Goal: Task Accomplishment & Management: Manage account settings

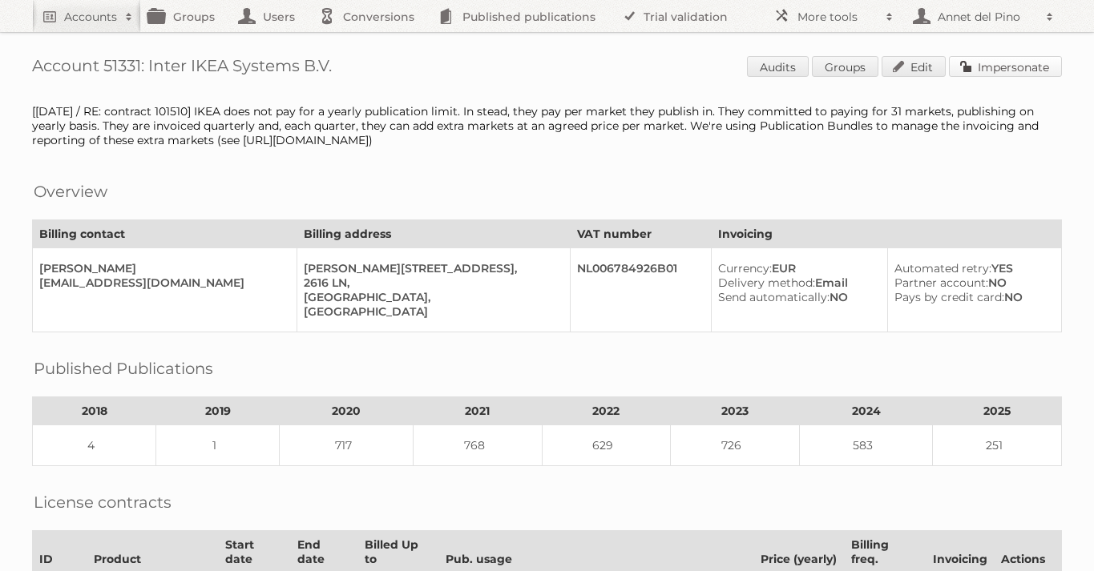
click at [1014, 73] on link "Impersonate" at bounding box center [1005, 66] width 113 height 21
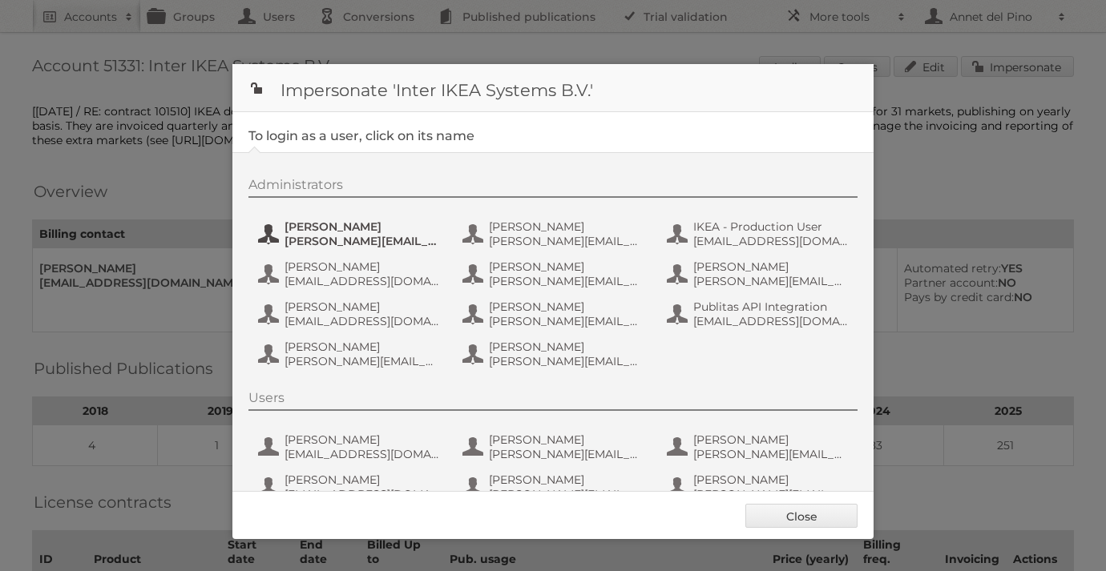
click at [342, 236] on span "andreas.olofsson@inter.ikea.com" at bounding box center [361, 241] width 155 height 14
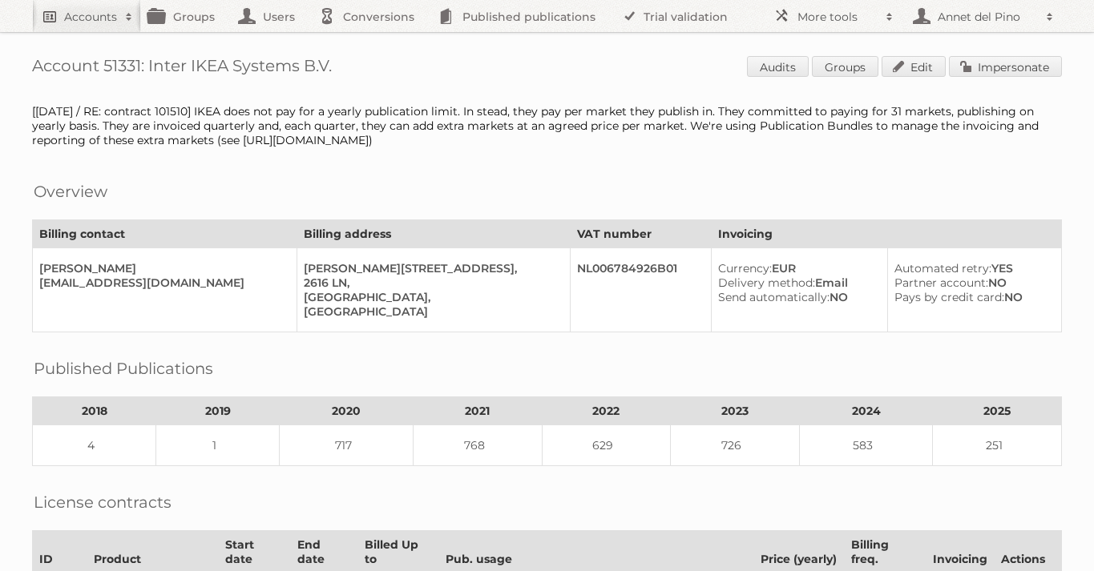
click at [120, 22] on span at bounding box center [129, 17] width 24 height 16
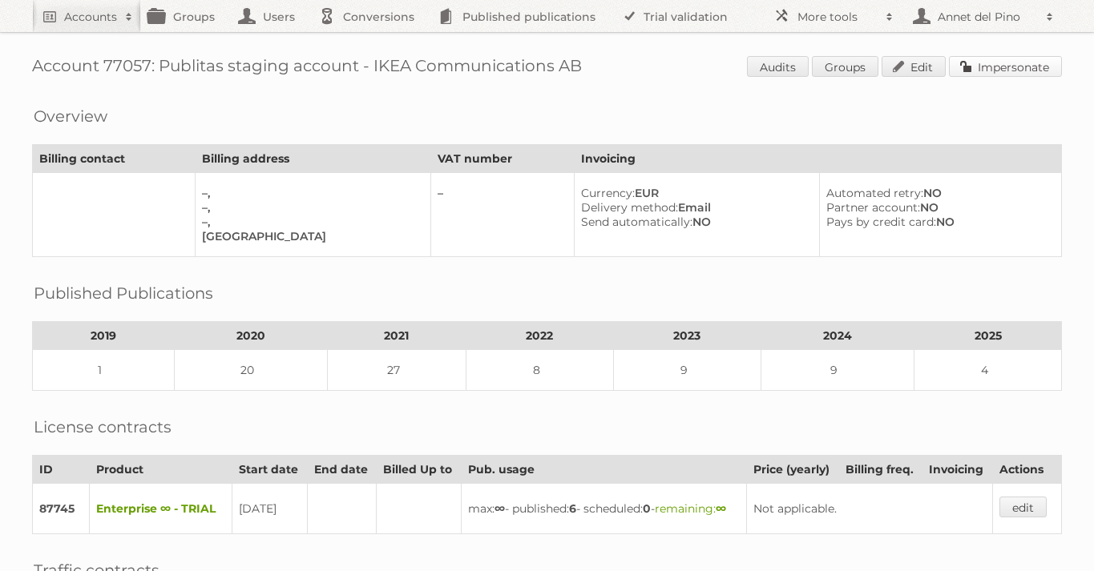
click at [1010, 63] on link "Impersonate" at bounding box center [1005, 66] width 113 height 21
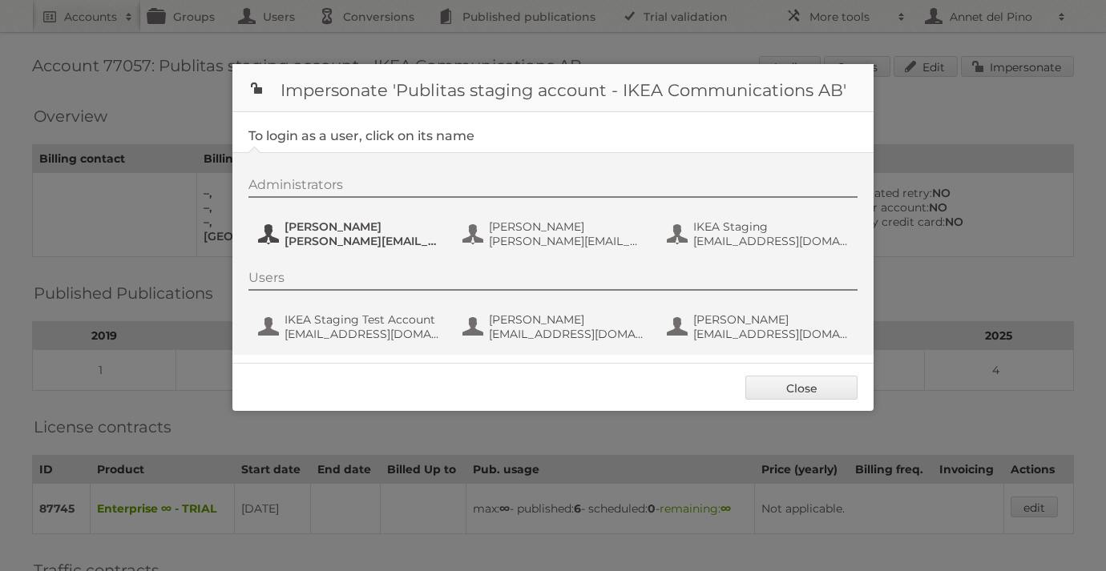
click at [389, 236] on span "[PERSON_NAME][EMAIL_ADDRESS][DOMAIN_NAME]" at bounding box center [361, 241] width 155 height 14
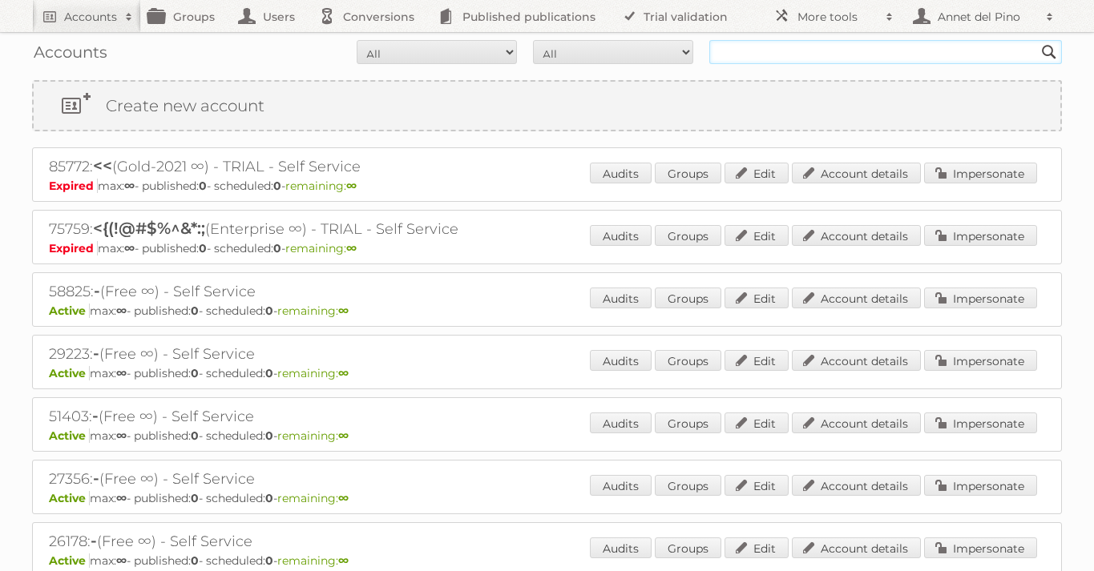
click at [804, 52] on input "text" at bounding box center [885, 52] width 353 height 24
paste input "daryl.ng@fairpricegroup.sg"
type input "daryl.ng@fairpricegroup.sg"
click at [1037, 40] on input "Search" at bounding box center [1049, 52] width 24 height 24
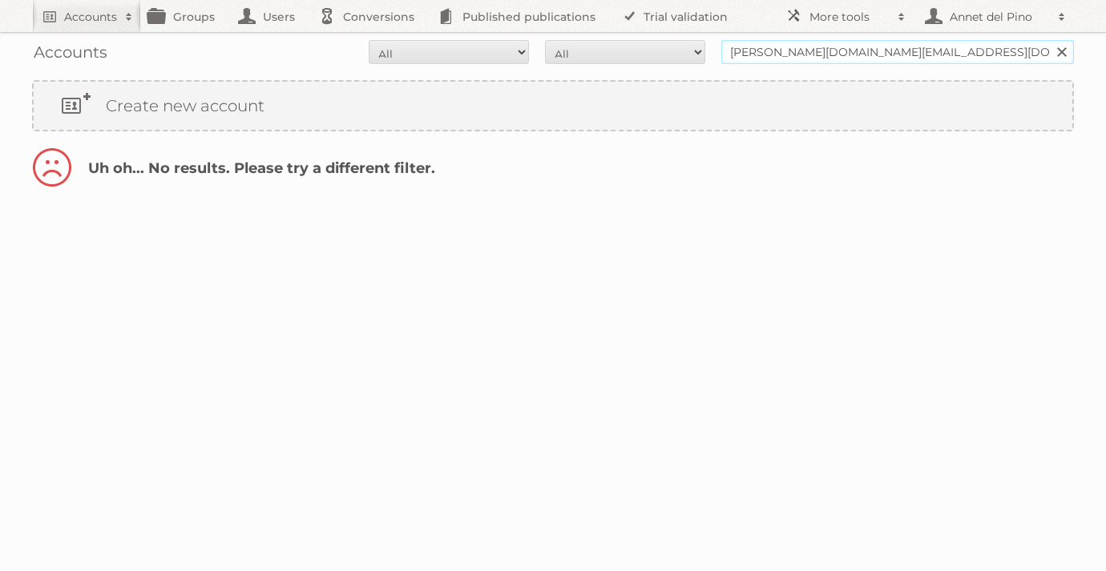
drag, startPoint x: 776, startPoint y: 51, endPoint x: 610, endPoint y: 65, distance: 166.4
click at [610, 65] on div "Accounts All Active Expired Pending All Paid Trials Self service daryl.ng@fairp…" at bounding box center [553, 52] width 1042 height 40
click at [768, 48] on input "daryl.ng@fairpricegroup.sg" at bounding box center [897, 52] width 353 height 24
drag, startPoint x: 773, startPoint y: 50, endPoint x: 703, endPoint y: 46, distance: 70.6
click at [703, 47] on form "All Active Expired Pending All Paid Trials Self service daryl.ng@fairpricegroup…" at bounding box center [553, 52] width 1042 height 24
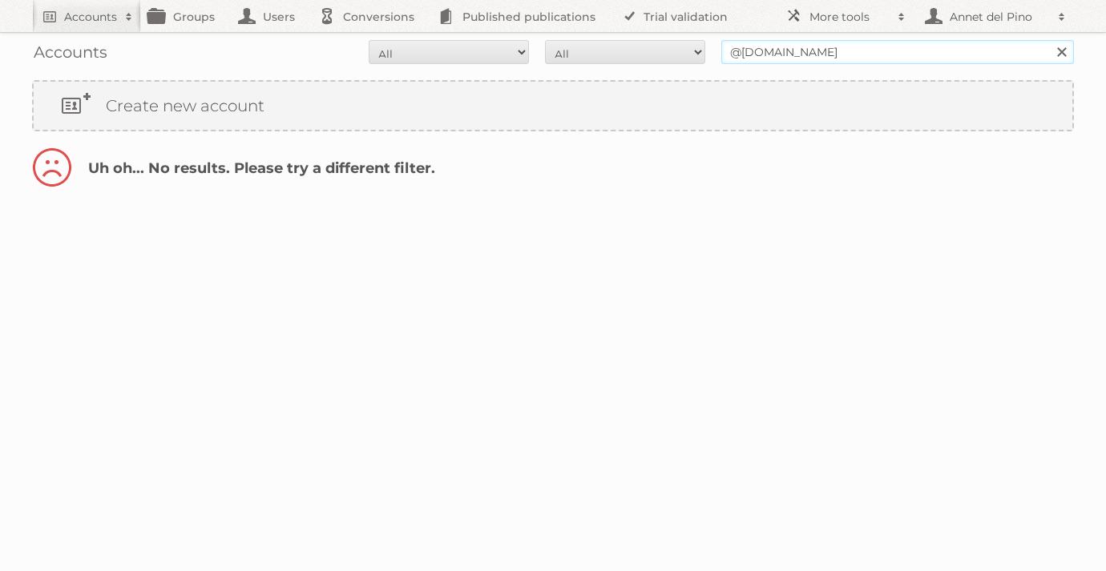
type input "@fairpricegroup.sg"
click at [1049, 40] on input "Search" at bounding box center [1061, 52] width 24 height 24
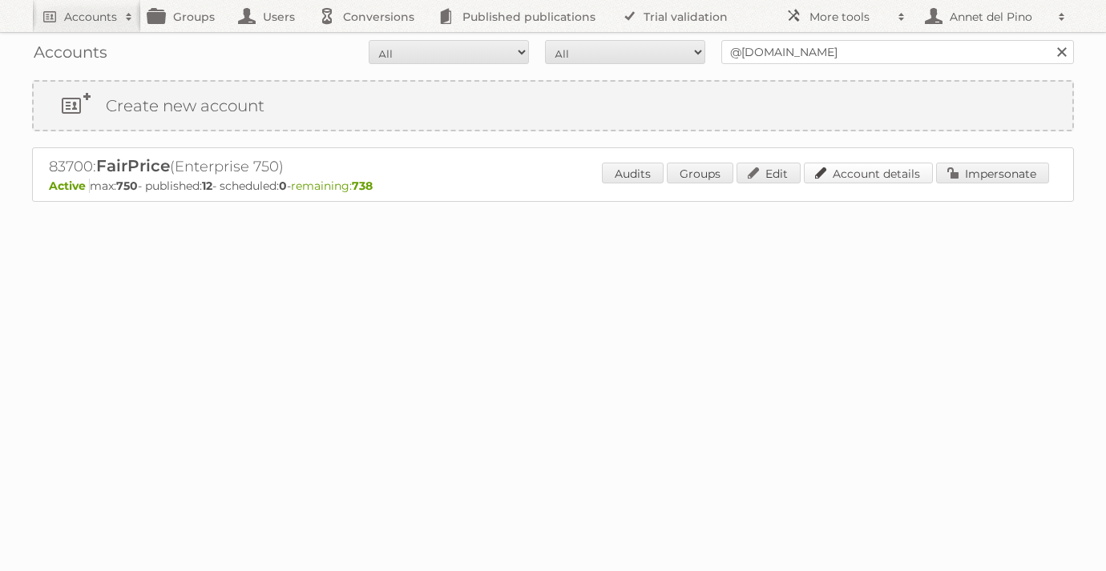
click at [825, 172] on link "Account details" at bounding box center [868, 173] width 129 height 21
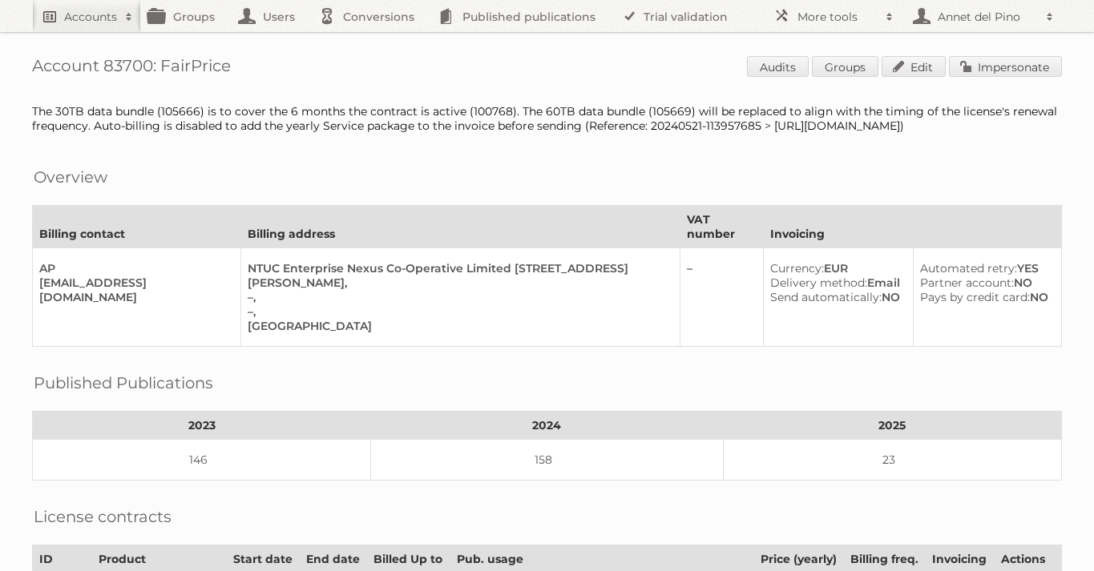
click at [95, 27] on link "Accounts" at bounding box center [86, 16] width 109 height 32
paste input"] "[EMAIL_ADDRESS][DOMAIN_NAME]"
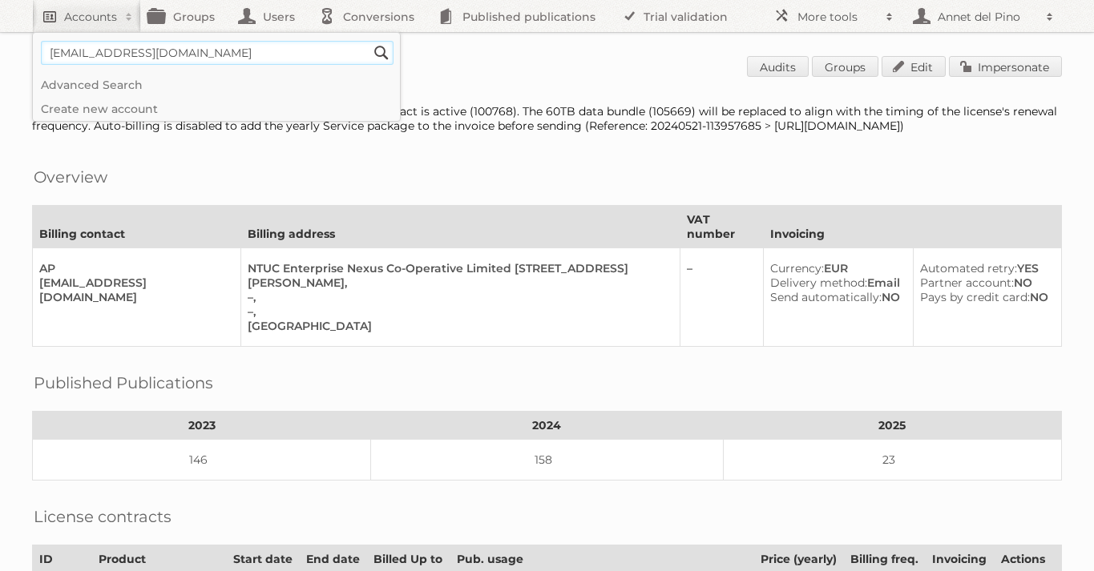
type input"] "[EMAIL_ADDRESS][DOMAIN_NAME]"
click at [369, 41] on input "Search" at bounding box center [381, 53] width 24 height 24
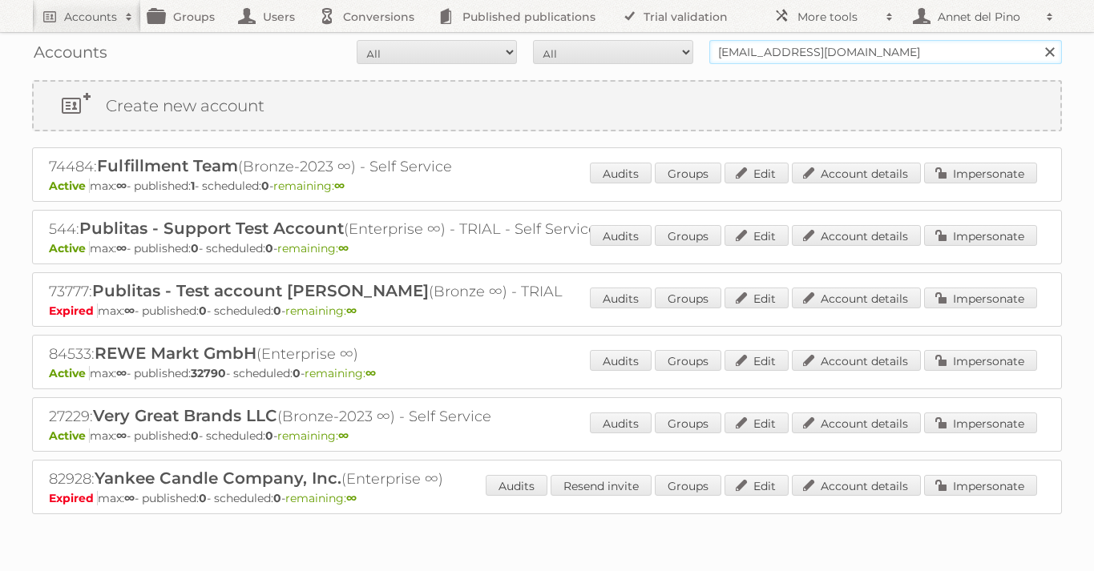
click at [786, 54] on input "support@publitas.com" at bounding box center [885, 52] width 353 height 24
paste input "nathaliecalderon@hopsa"
type input "nathaliecalderon@hopsa.com"
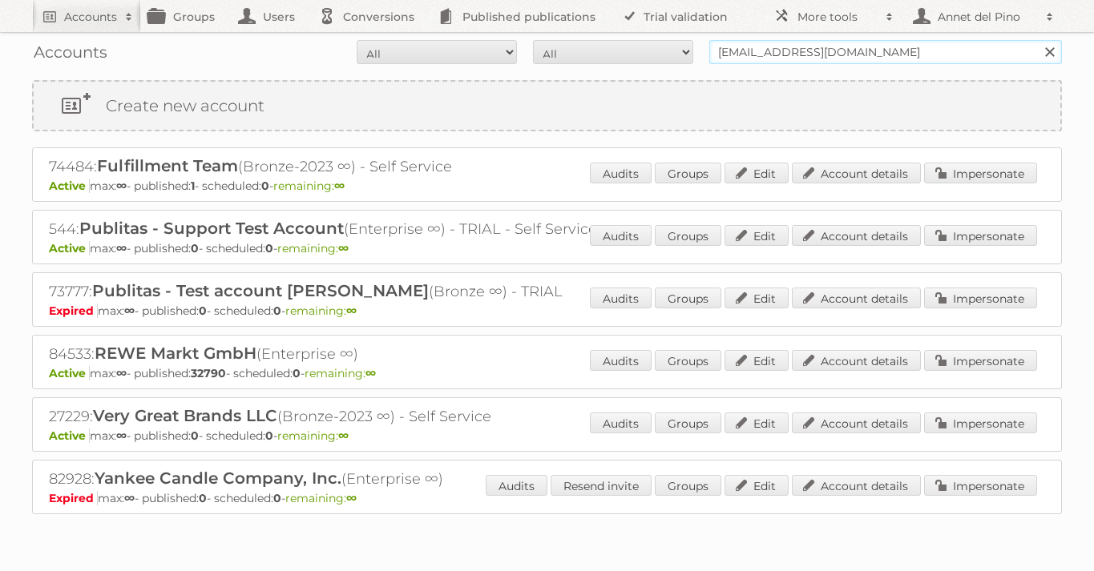
click at [1037, 40] on input "Search" at bounding box center [1049, 52] width 24 height 24
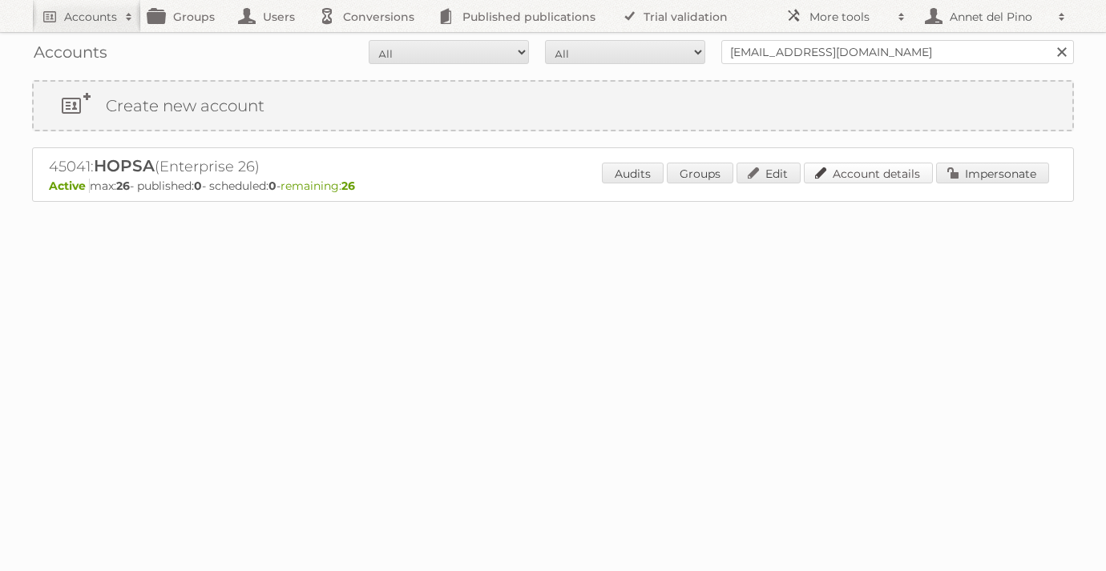
click at [876, 179] on link "Account details" at bounding box center [868, 173] width 129 height 21
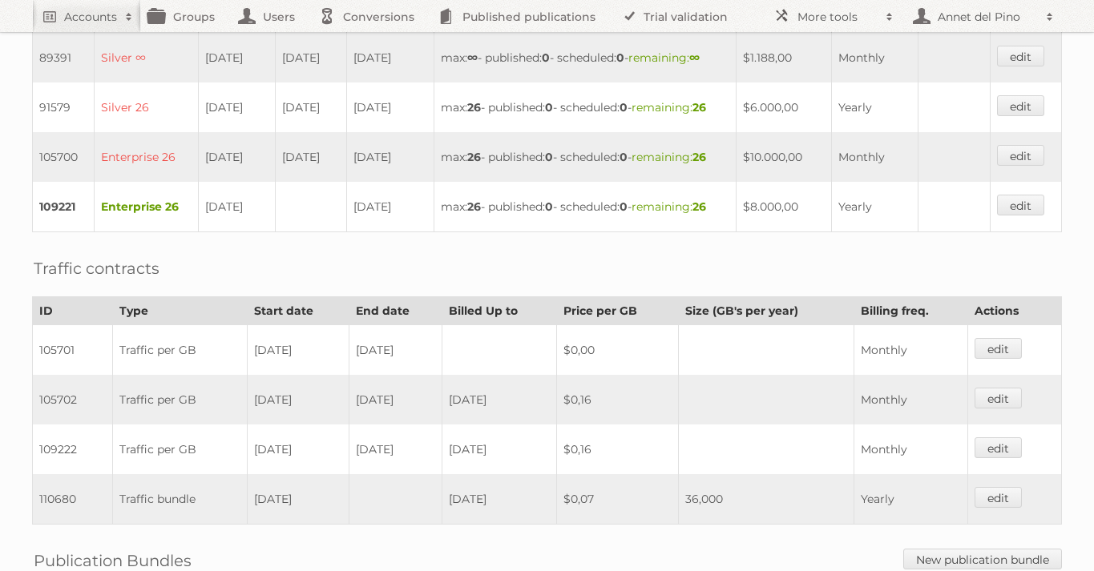
scroll to position [864, 0]
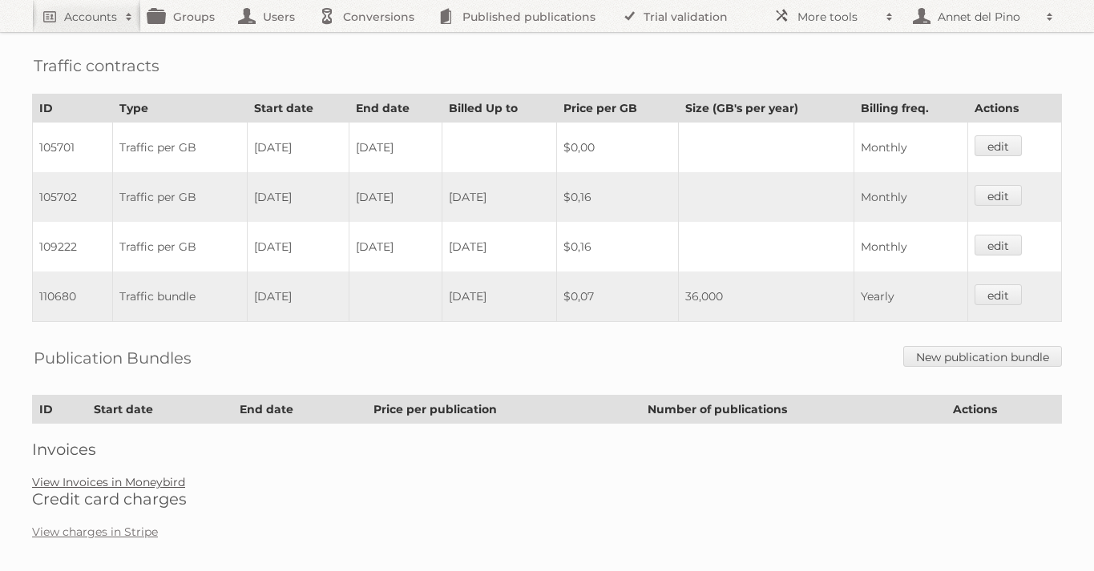
click at [116, 475] on link "View Invoices in Moneybird" at bounding box center [108, 482] width 153 height 14
